Goal: Find specific page/section: Find specific page/section

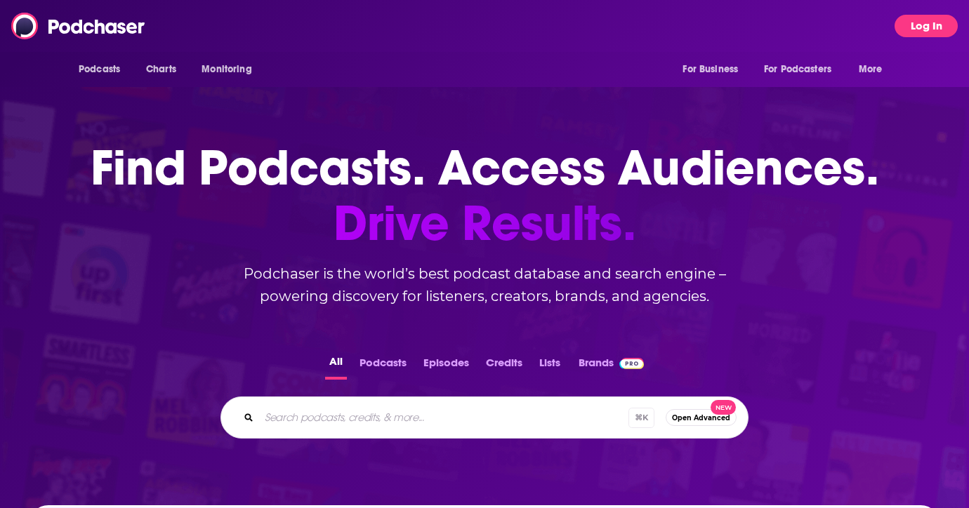
click at [918, 32] on button "Log In" at bounding box center [925, 26] width 63 height 22
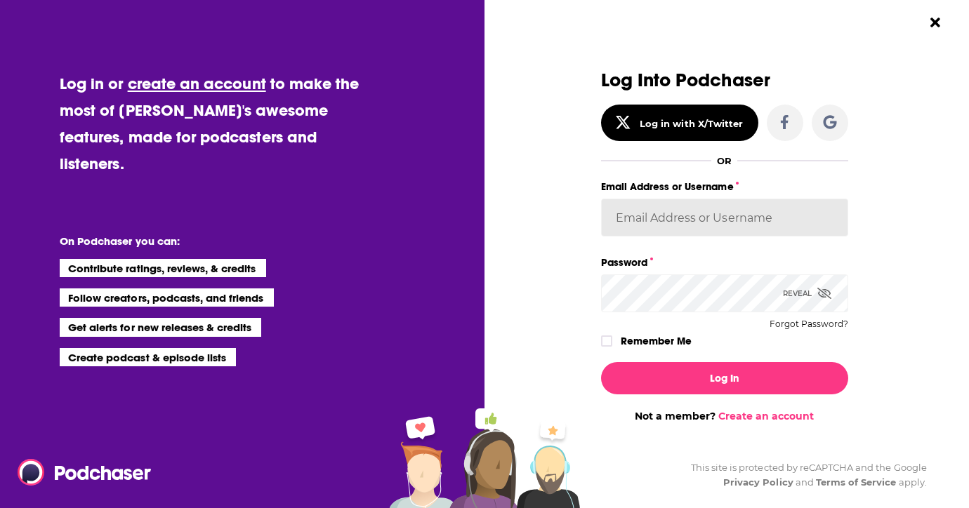
type input "katieTBG"
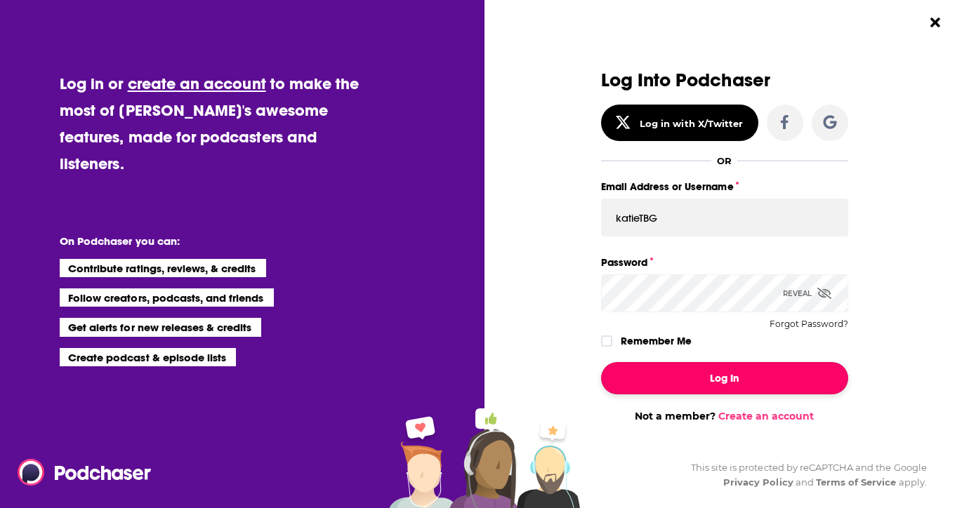
click at [607, 390] on button "Log In" at bounding box center [724, 378] width 247 height 32
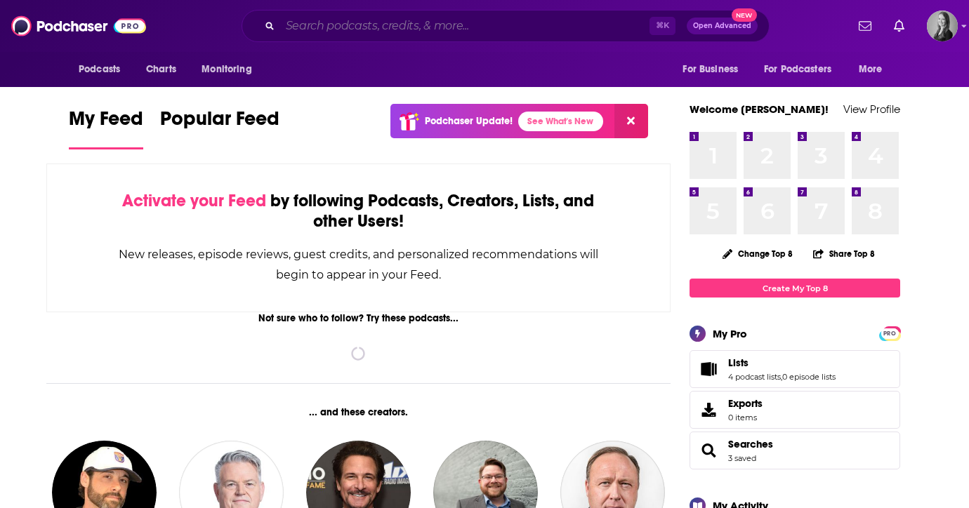
click at [583, 32] on input "Search podcasts, credits, & more..." at bounding box center [464, 26] width 369 height 22
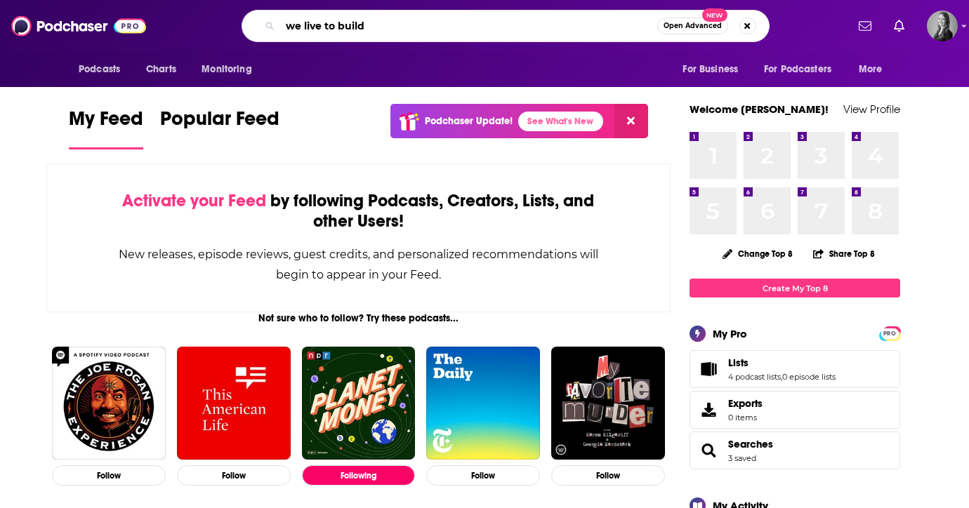
type input "we live to build"
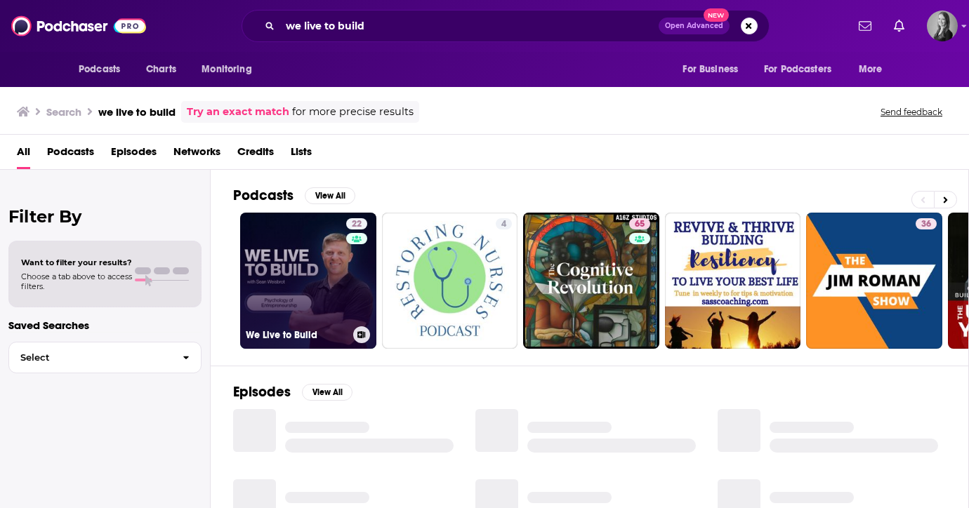
click at [286, 271] on link "22 We Live to Build" at bounding box center [308, 281] width 136 height 136
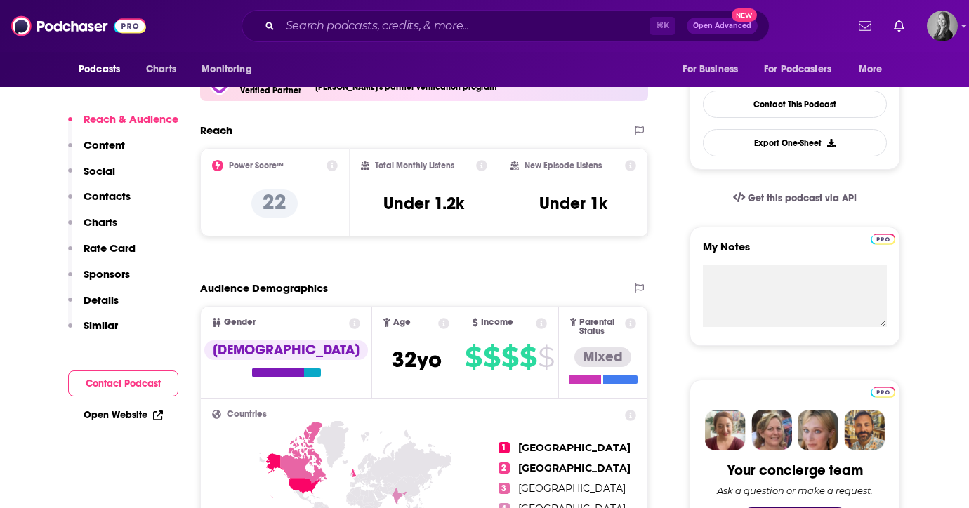
scroll to position [344, 0]
